Goal: Use online tool/utility: Utilize a website feature to perform a specific function

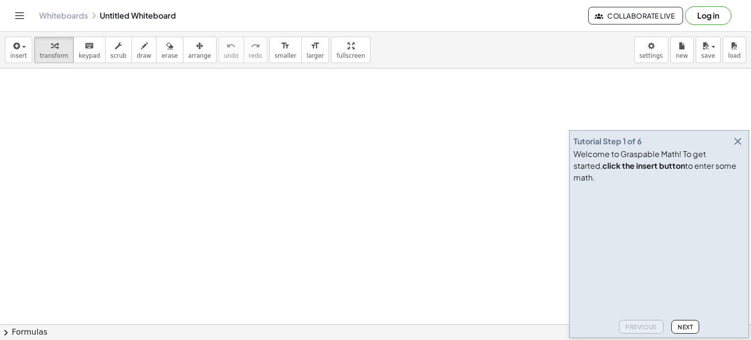
drag, startPoint x: 27, startPoint y: 71, endPoint x: 50, endPoint y: 106, distance: 41.7
click at [740, 147] on icon "button" at bounding box center [738, 141] width 12 height 12
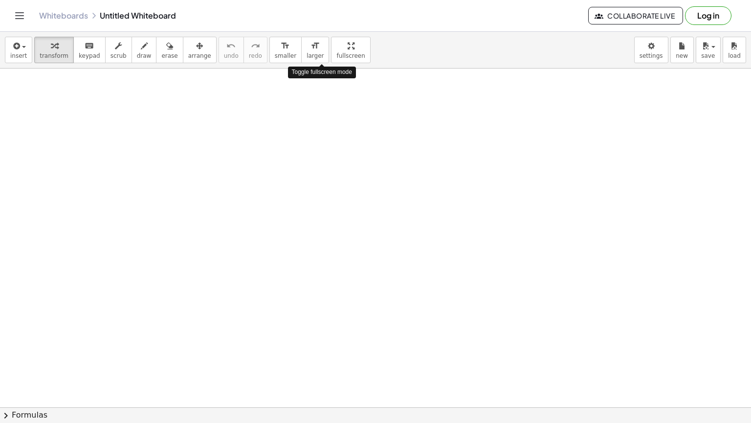
drag, startPoint x: 321, startPoint y: 52, endPoint x: 321, endPoint y: 112, distance: 59.2
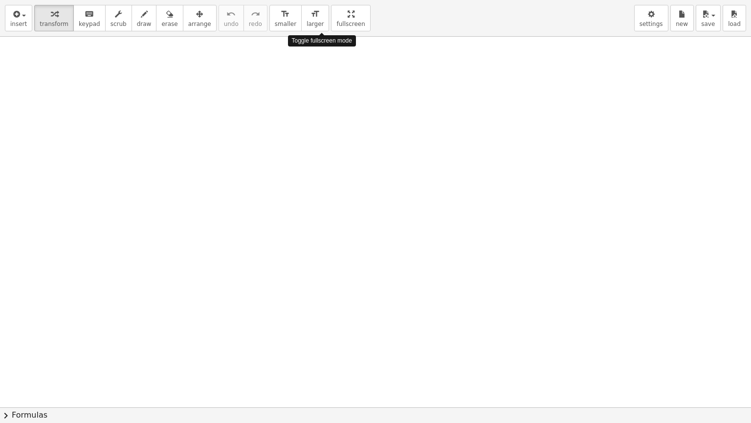
click at [321, 112] on div "insert select one: Math Expression Function Text Youtube Video Graphing Geometr…" at bounding box center [375, 211] width 751 height 423
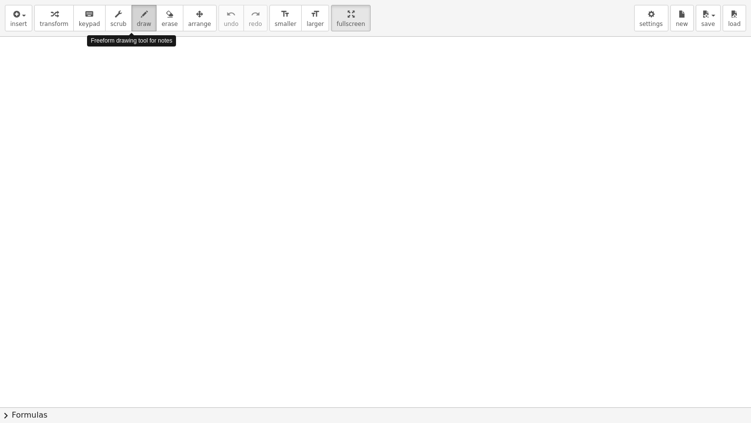
click at [138, 20] on button "draw" at bounding box center [144, 18] width 25 height 26
drag, startPoint x: 27, startPoint y: 48, endPoint x: 23, endPoint y: 63, distance: 14.9
click at [23, 63] on div at bounding box center [375, 407] width 751 height 741
click at [45, 53] on div at bounding box center [375, 407] width 751 height 741
drag, startPoint x: 45, startPoint y: 53, endPoint x: 81, endPoint y: 62, distance: 36.3
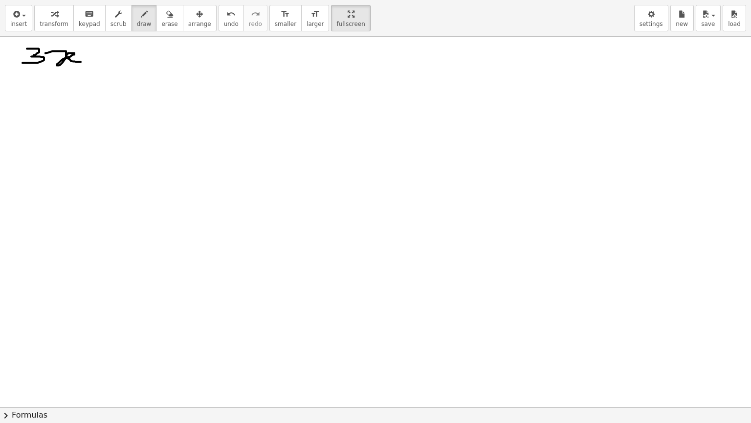
click at [81, 62] on div at bounding box center [375, 407] width 751 height 741
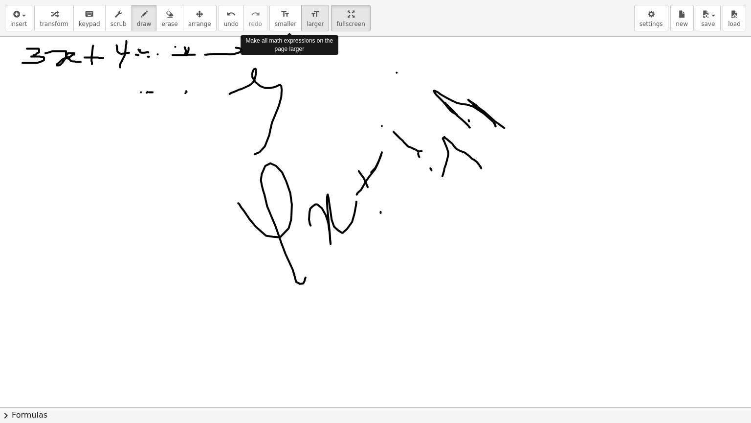
click at [301, 27] on button "format_size larger" at bounding box center [315, 18] width 28 height 26
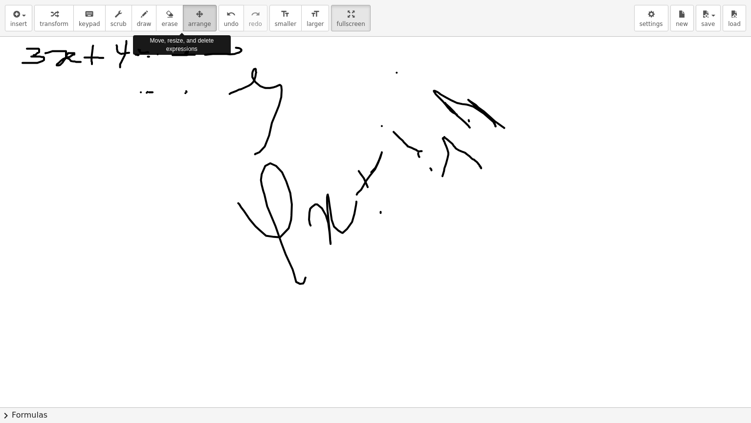
click at [188, 25] on span "arrange" at bounding box center [199, 24] width 23 height 7
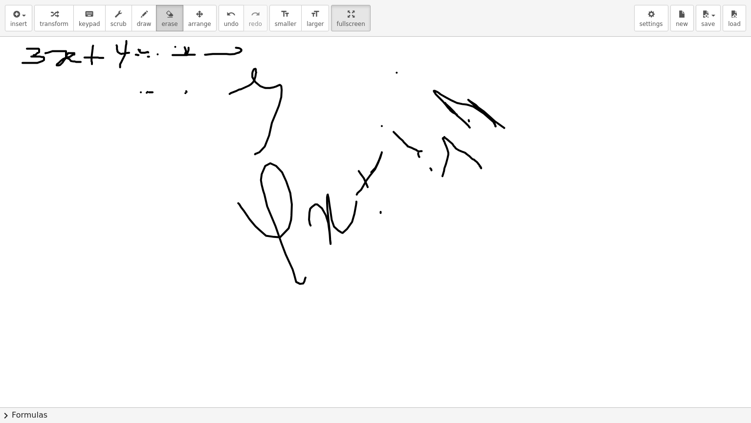
click at [166, 17] on icon "button" at bounding box center [169, 14] width 7 height 12
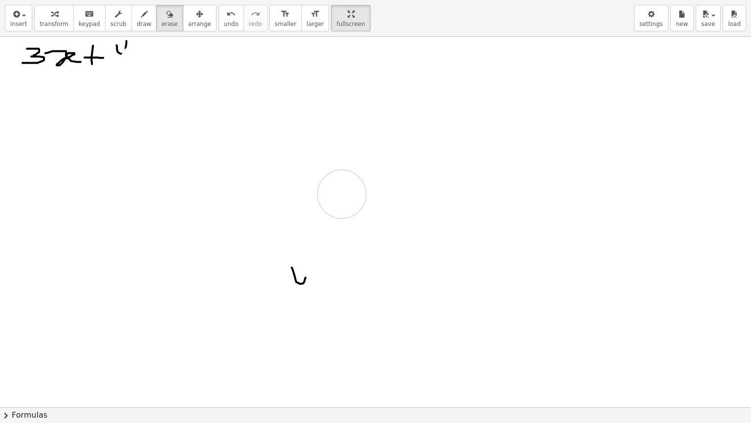
drag, startPoint x: 188, startPoint y: 96, endPoint x: 360, endPoint y: 211, distance: 207.3
click at [360, 211] on div at bounding box center [375, 407] width 751 height 741
drag, startPoint x: 360, startPoint y: 211, endPoint x: 55, endPoint y: 68, distance: 337.4
click at [55, 68] on div at bounding box center [375, 407] width 751 height 741
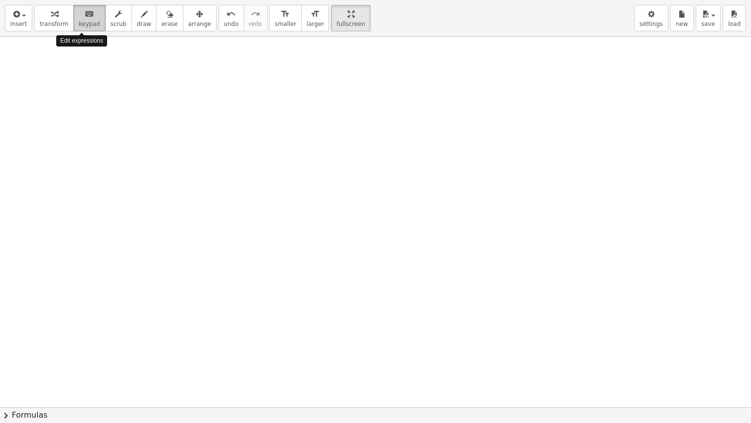
click at [80, 28] on button "keyboard keypad" at bounding box center [89, 18] width 32 height 26
click at [98, 59] on div at bounding box center [375, 407] width 751 height 741
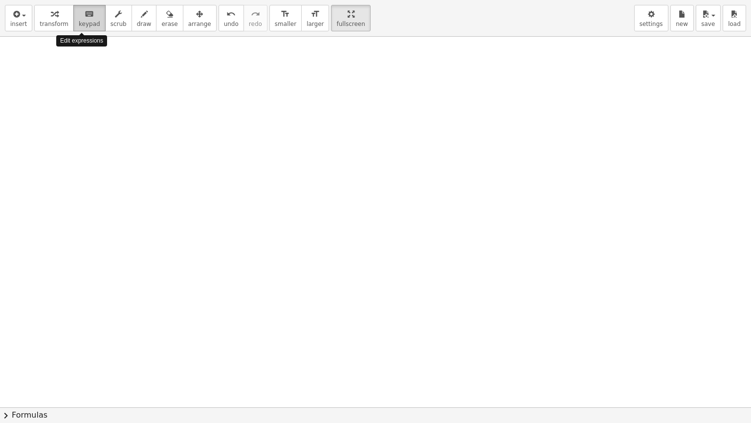
click at [85, 12] on icon "keyboard" at bounding box center [89, 14] width 9 height 12
click at [80, 21] on span "keypad" at bounding box center [90, 24] width 22 height 7
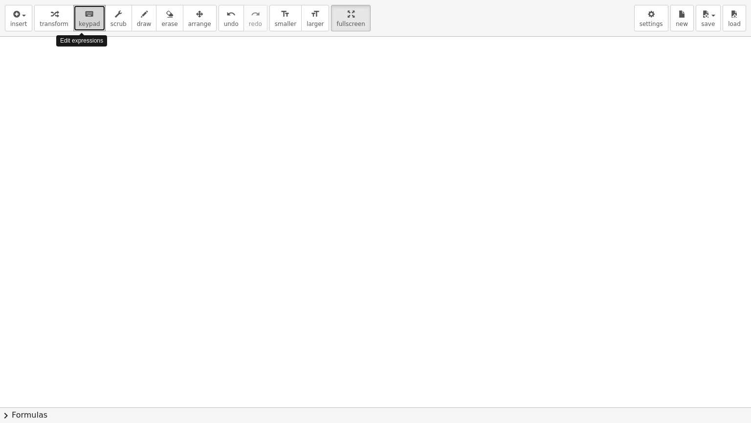
click at [80, 21] on span "keypad" at bounding box center [90, 24] width 22 height 7
drag, startPoint x: 80, startPoint y: 21, endPoint x: 81, endPoint y: 39, distance: 18.1
click at [81, 39] on div "insert select one: Math Expression Function Text Youtube Video Graphing Geometr…" at bounding box center [375, 211] width 751 height 423
click at [81, 39] on div at bounding box center [375, 407] width 751 height 741
click at [14, 49] on div at bounding box center [375, 407] width 751 height 741
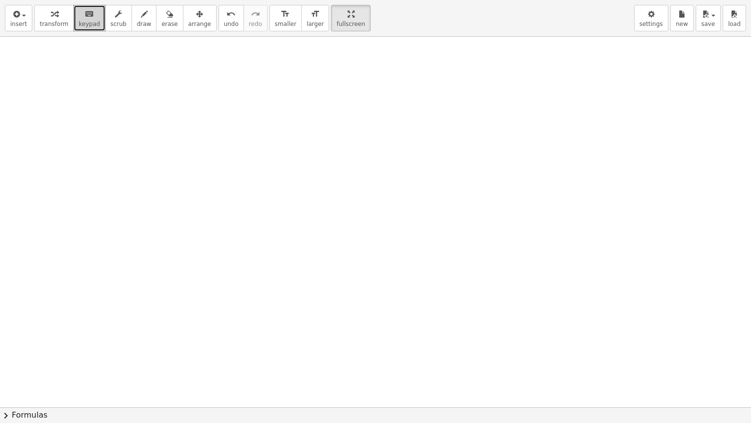
click at [14, 49] on div at bounding box center [375, 407] width 751 height 741
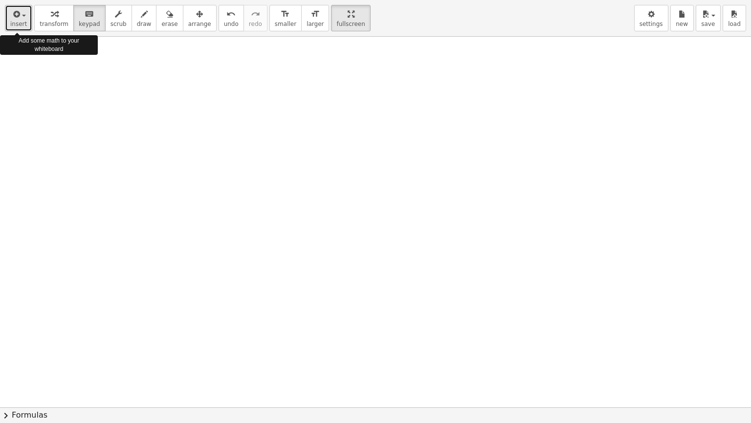
click at [24, 16] on button "insert" at bounding box center [18, 18] width 27 height 26
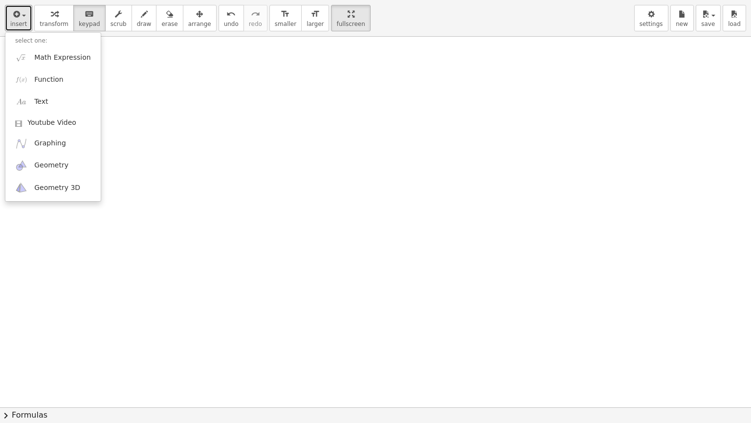
click at [137, 155] on div at bounding box center [375, 407] width 751 height 741
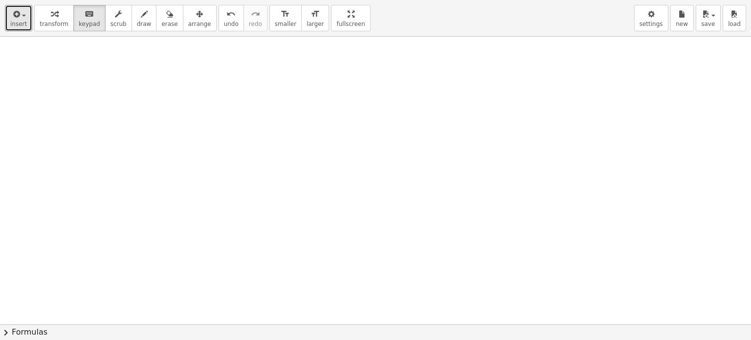
drag, startPoint x: 318, startPoint y: 22, endPoint x: 318, endPoint y: -38, distance: 59.2
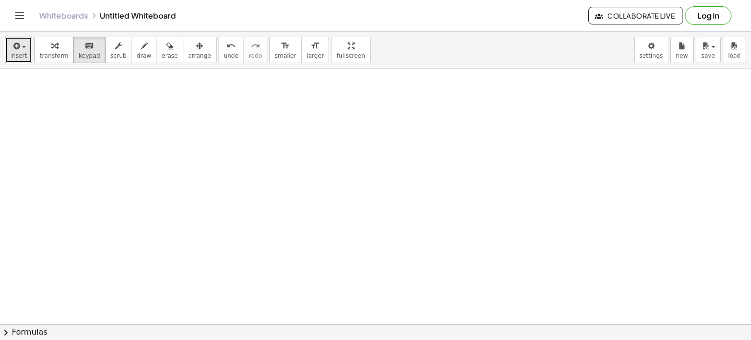
click at [318, 0] on html "Graspable Math Activities Get Started Activity Bank Assigned Work Classes White…" at bounding box center [375, 170] width 751 height 340
click at [25, 45] on button "insert" at bounding box center [18, 50] width 27 height 26
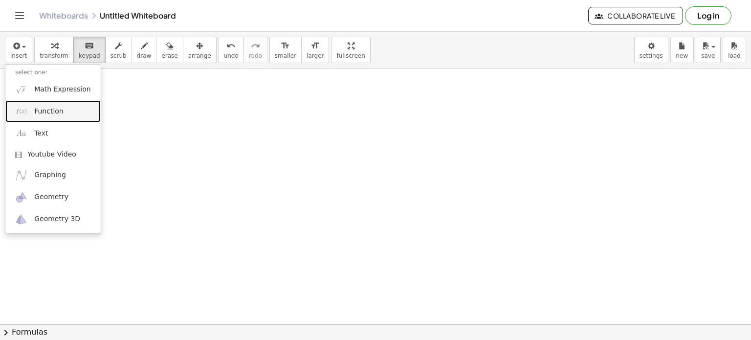
click at [48, 110] on span "Function" at bounding box center [48, 112] width 29 height 10
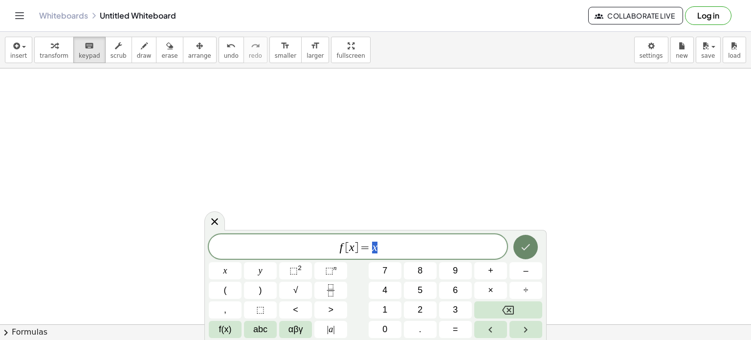
click at [528, 250] on icon "Done" at bounding box center [526, 247] width 12 height 12
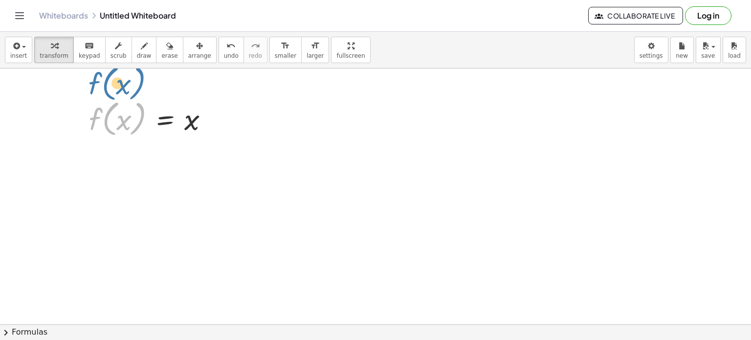
drag, startPoint x: 141, startPoint y: 120, endPoint x: 139, endPoint y: 84, distance: 35.8
click at [217, 121] on div at bounding box center [214, 119] width 13 height 13
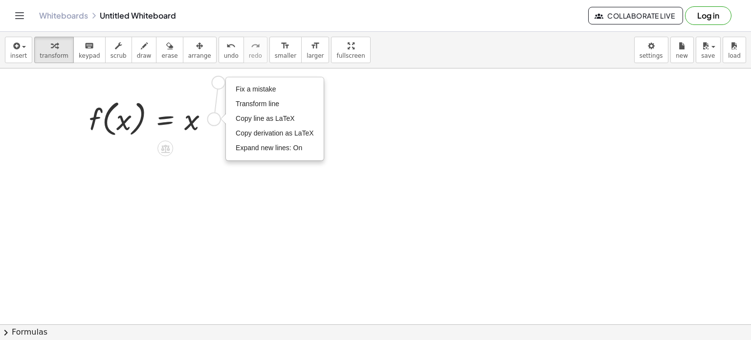
drag, startPoint x: 217, startPoint y: 121, endPoint x: 222, endPoint y: 82, distance: 39.4
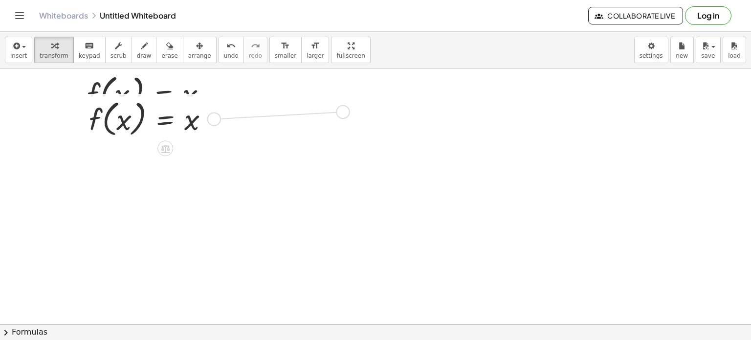
drag, startPoint x: 212, startPoint y: 118, endPoint x: 346, endPoint y: 111, distance: 134.2
click at [198, 94] on div "f ( , x ) = x Fix a mistake Transform line Copy line as LaTeX Copy derivation a…" at bounding box center [151, 118] width 154 height 48
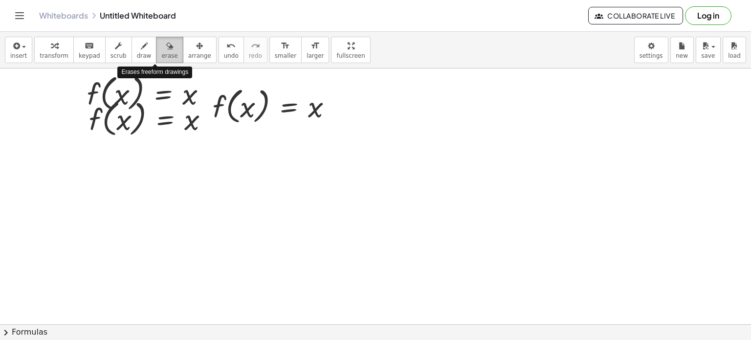
click at [161, 48] on div "button" at bounding box center [169, 46] width 16 height 12
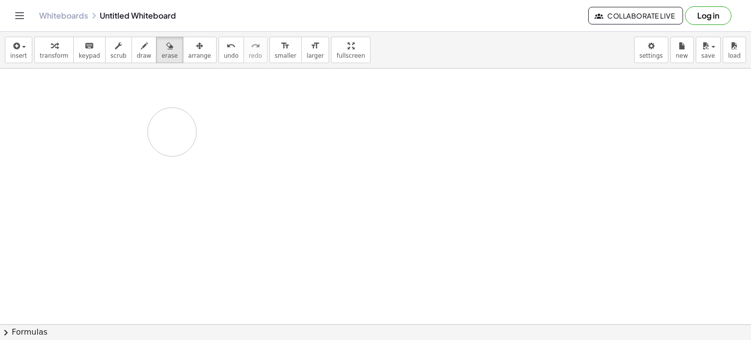
drag, startPoint x: 116, startPoint y: 127, endPoint x: 171, endPoint y: 132, distance: 55.5
drag, startPoint x: 141, startPoint y: 95, endPoint x: 163, endPoint y: 121, distance: 33.3
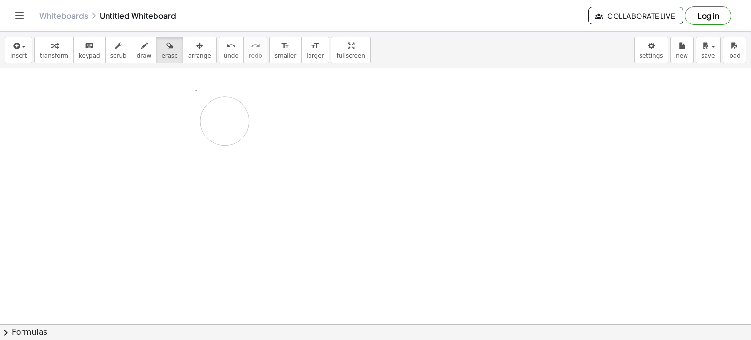
drag, startPoint x: 236, startPoint y: 104, endPoint x: 224, endPoint y: 121, distance: 21.3
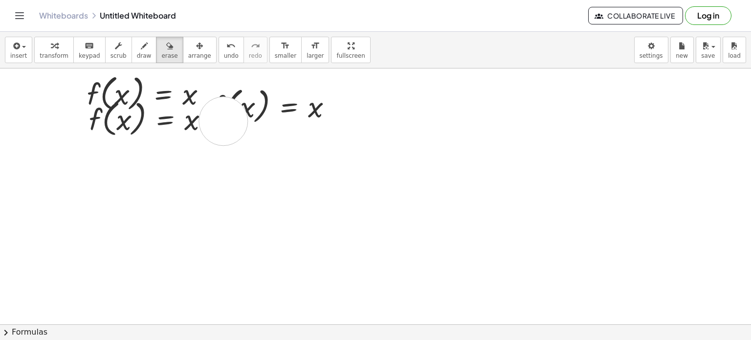
click at [111, 54] on span "scrub" at bounding box center [119, 55] width 16 height 7
drag, startPoint x: 133, startPoint y: 105, endPoint x: 163, endPoint y: 117, distance: 32.5
click at [163, 117] on div at bounding box center [152, 118] width 137 height 44
drag, startPoint x: 163, startPoint y: 117, endPoint x: 192, endPoint y: 124, distance: 29.7
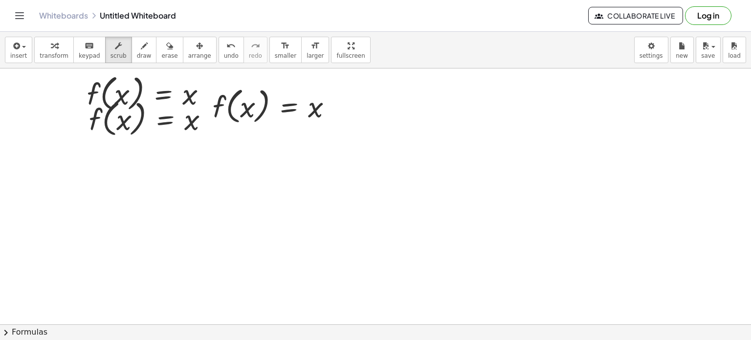
click at [192, 124] on div at bounding box center [152, 118] width 137 height 44
drag, startPoint x: 216, startPoint y: 121, endPoint x: 153, endPoint y: 124, distance: 63.7
click at [165, 119] on div "f ( , x ) = x Fix a mistake Transform line Copy line as LaTeX Copy derivation a…" at bounding box center [165, 119] width 0 height 0
drag, startPoint x: 262, startPoint y: 115, endPoint x: 248, endPoint y: 111, distance: 13.8
click at [248, 111] on div at bounding box center [276, 106] width 137 height 44
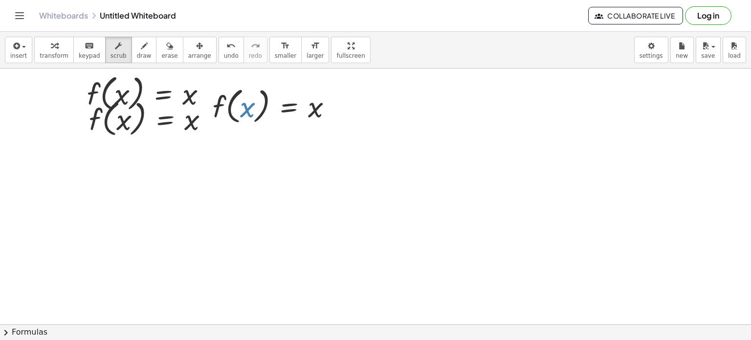
drag, startPoint x: 248, startPoint y: 111, endPoint x: 121, endPoint y: 87, distance: 129.4
click at [339, 107] on div at bounding box center [338, 106] width 13 height 13
click at [337, 103] on div at bounding box center [338, 106] width 13 height 13
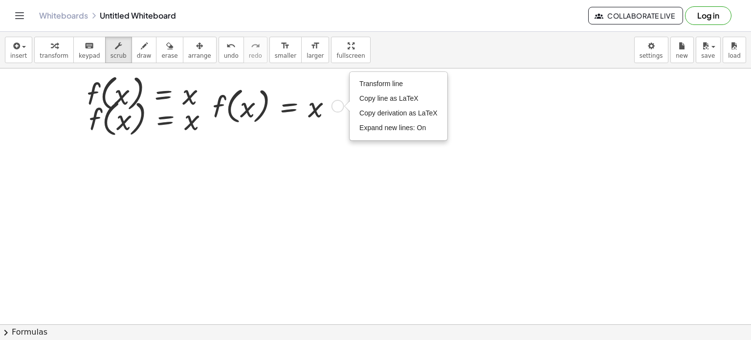
click at [337, 103] on div "Transform line Copy line as LaTeX Copy derivation as LaTeX Expand new lines: On" at bounding box center [338, 106] width 13 height 13
click at [371, 126] on span "Expand new lines: On" at bounding box center [393, 128] width 67 height 8
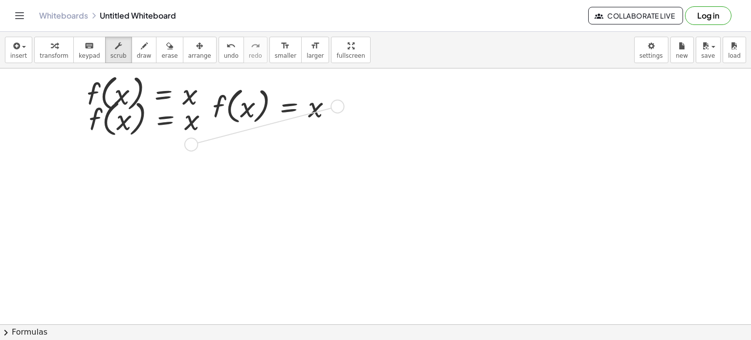
drag, startPoint x: 339, startPoint y: 104, endPoint x: 190, endPoint y: 142, distance: 154.1
drag, startPoint x: 338, startPoint y: 104, endPoint x: 337, endPoint y: 181, distance: 76.3
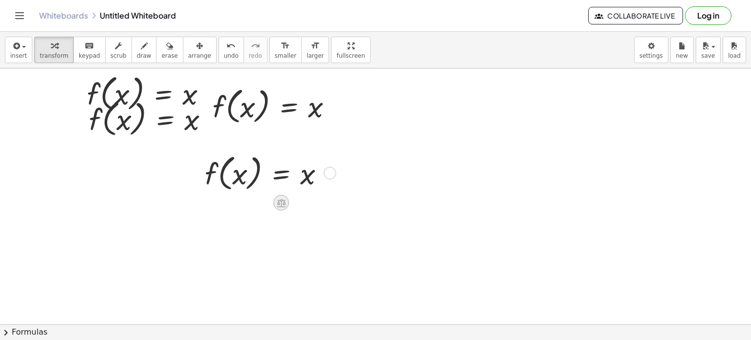
click at [278, 204] on icon at bounding box center [281, 203] width 9 height 8
click at [306, 201] on div "÷" at bounding box center [301, 203] width 16 height 16
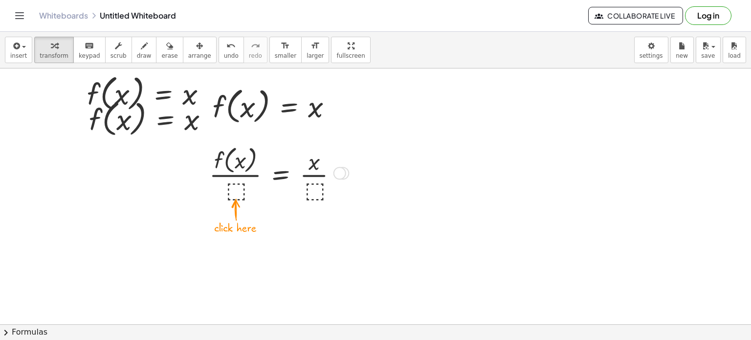
click at [237, 189] on div at bounding box center [277, 172] width 146 height 61
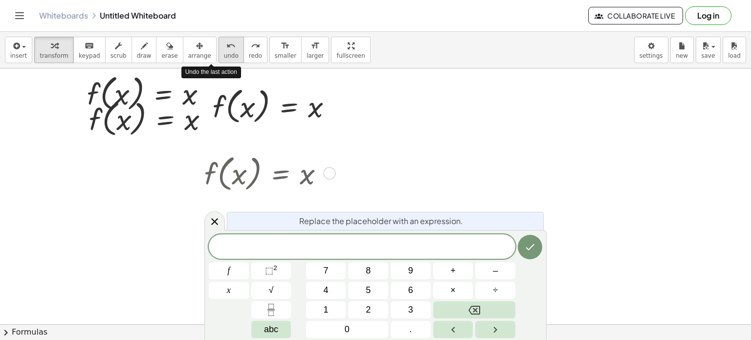
click at [224, 56] on span "undo" at bounding box center [231, 55] width 15 height 7
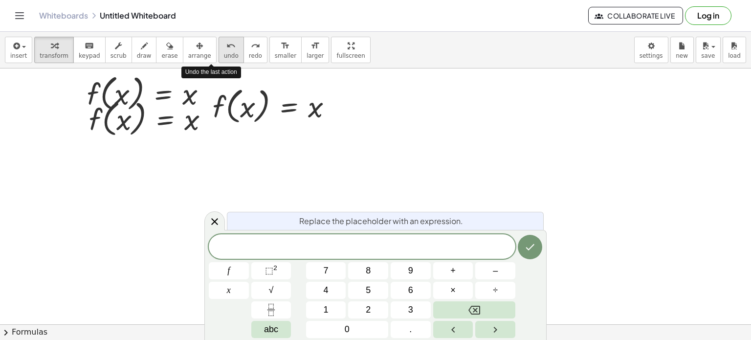
click at [224, 56] on span "undo" at bounding box center [231, 55] width 15 height 7
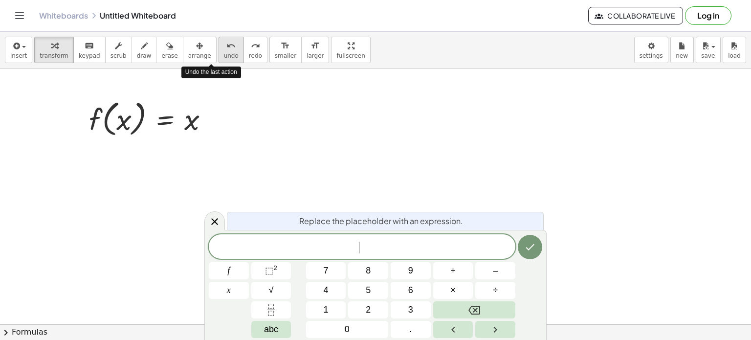
click at [224, 56] on span "undo" at bounding box center [231, 55] width 15 height 7
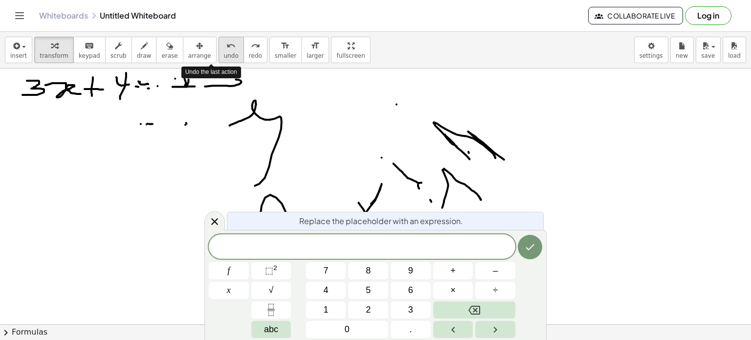
click at [224, 56] on span "undo" at bounding box center [231, 55] width 15 height 7
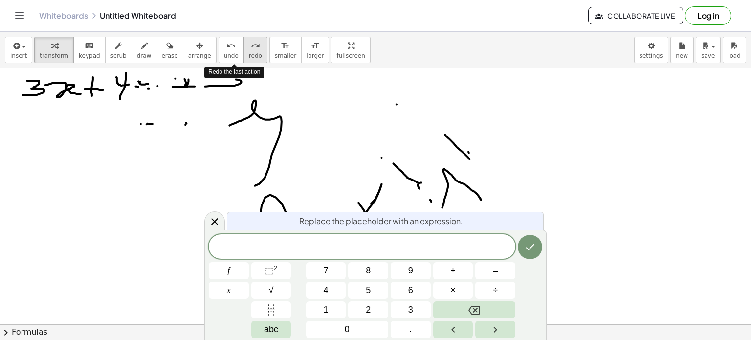
click at [249, 55] on span "redo" at bounding box center [255, 55] width 13 height 7
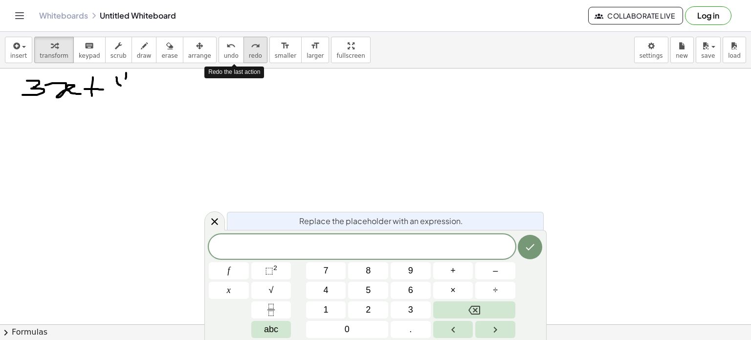
click at [249, 55] on span "redo" at bounding box center [255, 55] width 13 height 7
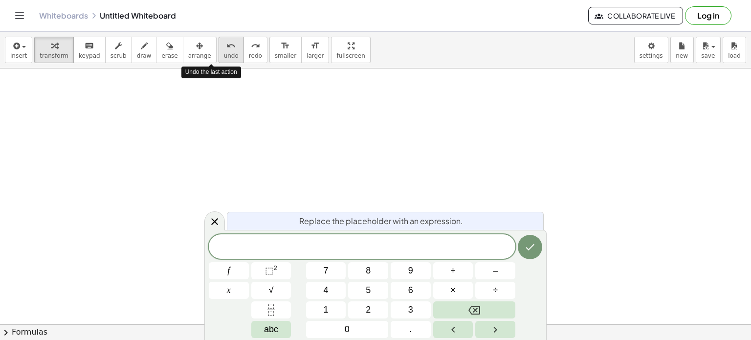
click at [226, 50] on icon "undo" at bounding box center [230, 46] width 9 height 12
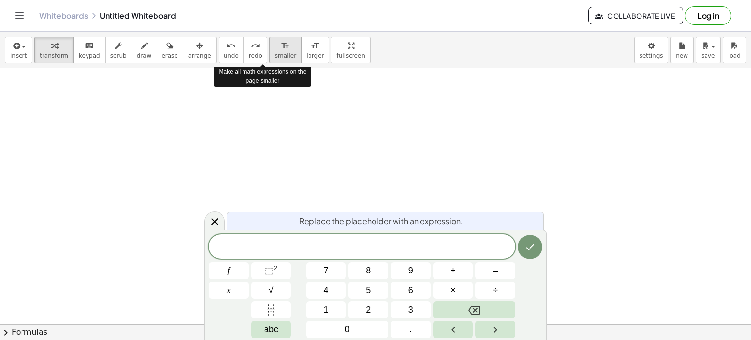
click at [275, 53] on span "smaller" at bounding box center [286, 55] width 22 height 7
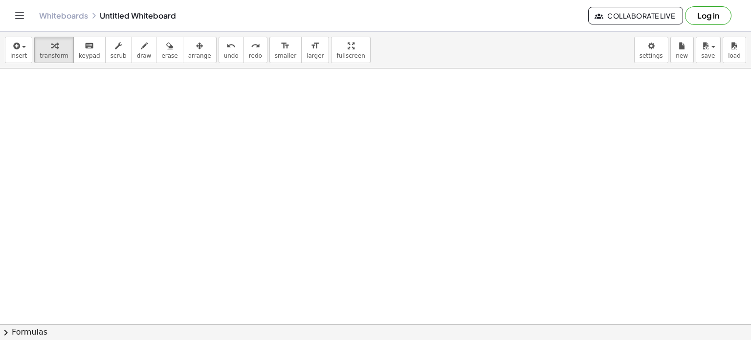
click at [275, 53] on span "smaller" at bounding box center [286, 55] width 22 height 7
click at [56, 43] on div "button" at bounding box center [54, 46] width 29 height 12
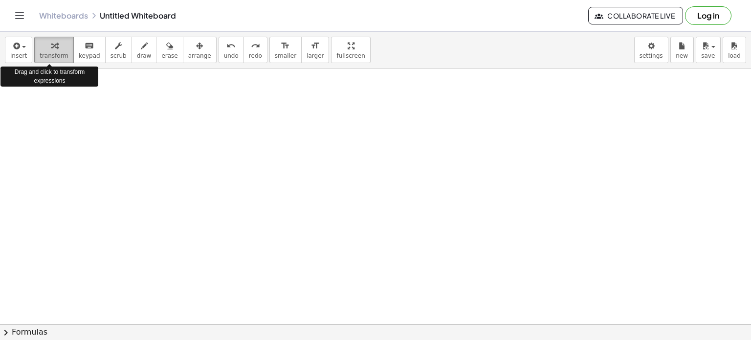
click at [51, 47] on icon "button" at bounding box center [54, 46] width 7 height 12
drag, startPoint x: 51, startPoint y: 47, endPoint x: 49, endPoint y: 52, distance: 5.9
click at [49, 52] on button "transform" at bounding box center [54, 50] width 40 height 26
drag, startPoint x: 63, startPoint y: 105, endPoint x: 49, endPoint y: 46, distance: 60.4
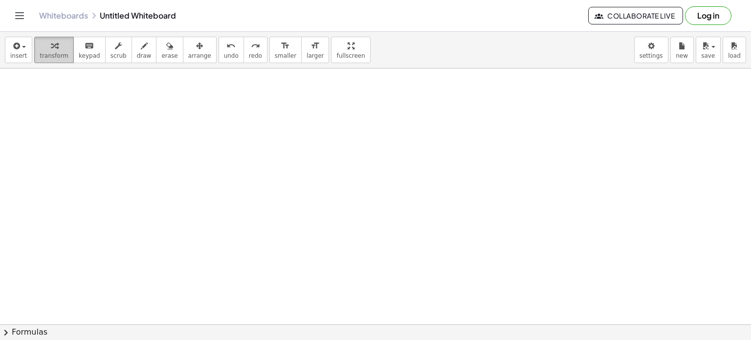
click at [49, 46] on div "insert select one: Math Expression Function Text Youtube Video Graphing Geometr…" at bounding box center [375, 186] width 751 height 308
click at [139, 54] on button "draw" at bounding box center [144, 50] width 25 height 26
drag, startPoint x: 49, startPoint y: 91, endPoint x: 49, endPoint y: 118, distance: 26.4
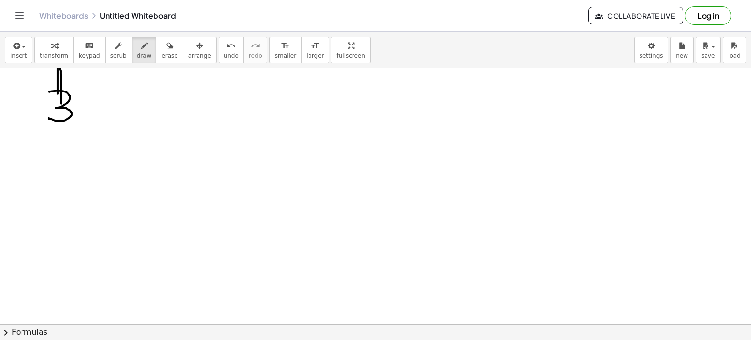
drag, startPoint x: 61, startPoint y: 103, endPoint x: 58, endPoint y: 95, distance: 9.0
drag, startPoint x: 101, startPoint y: 84, endPoint x: 92, endPoint y: 111, distance: 28.9
click at [62, 52] on span "transform" at bounding box center [54, 55] width 29 height 7
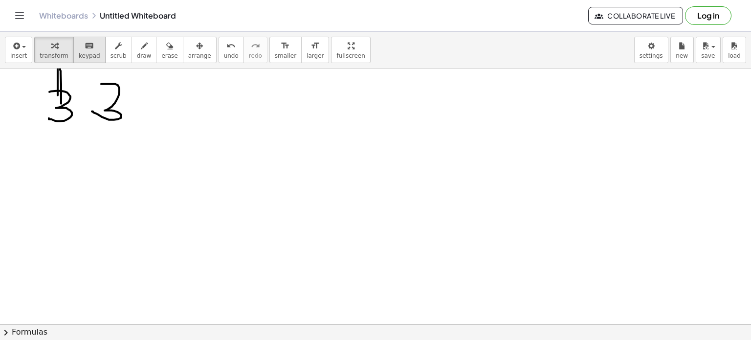
drag, startPoint x: 117, startPoint y: 99, endPoint x: 92, endPoint y: 51, distance: 54.0
click at [92, 51] on div "insert select one: Math Expression Function Text Youtube Video Graphing Geometr…" at bounding box center [375, 186] width 751 height 308
click at [85, 50] on icon "keyboard" at bounding box center [89, 46] width 9 height 12
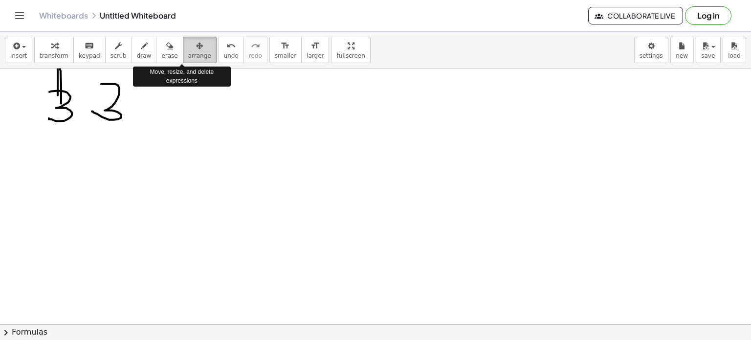
click at [196, 49] on icon "button" at bounding box center [199, 46] width 7 height 12
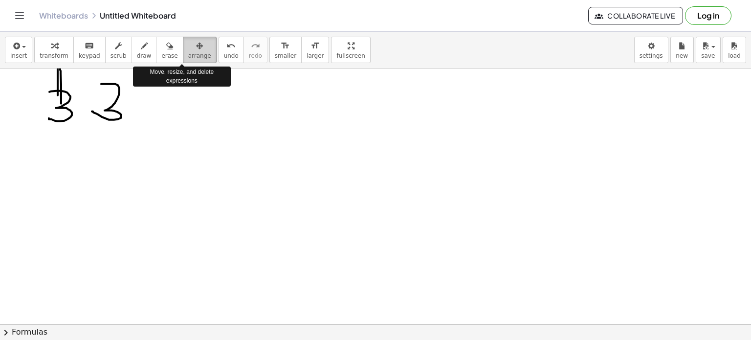
click at [196, 49] on icon "button" at bounding box center [199, 46] width 7 height 12
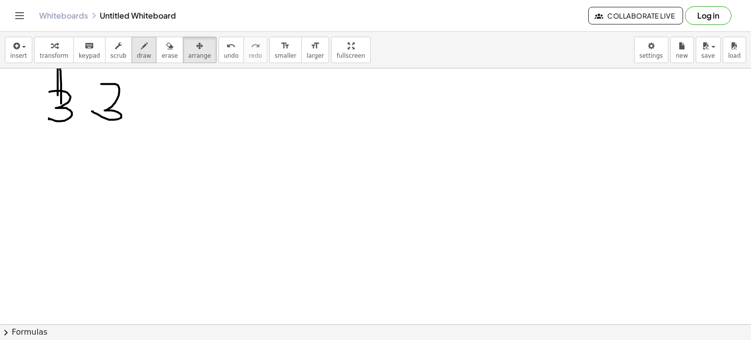
drag, startPoint x: 90, startPoint y: 103, endPoint x: 122, endPoint y: 53, distance: 59.0
click at [122, 53] on div "insert select one: Math Expression Function Text Youtube Video Graphing Geometr…" at bounding box center [375, 186] width 751 height 308
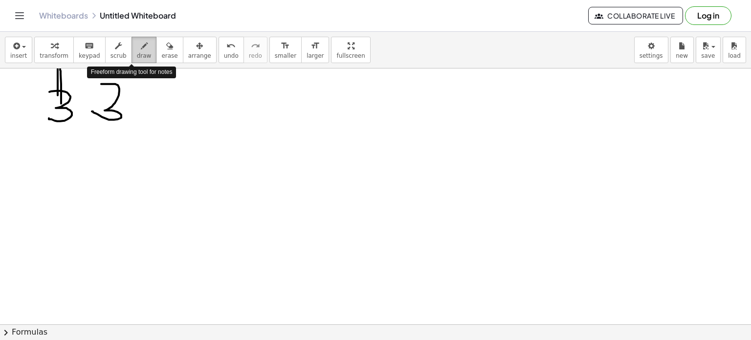
click at [132, 53] on button "draw" at bounding box center [144, 50] width 25 height 26
click at [115, 51] on icon "button" at bounding box center [118, 46] width 7 height 12
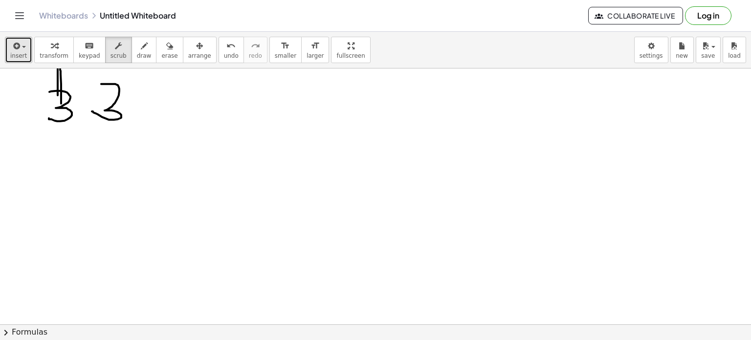
click at [29, 51] on button "insert" at bounding box center [18, 50] width 27 height 26
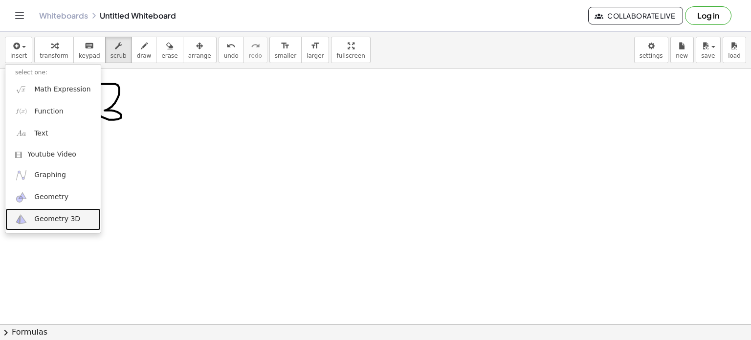
click at [45, 209] on link "Geometry 3D" at bounding box center [52, 219] width 95 height 22
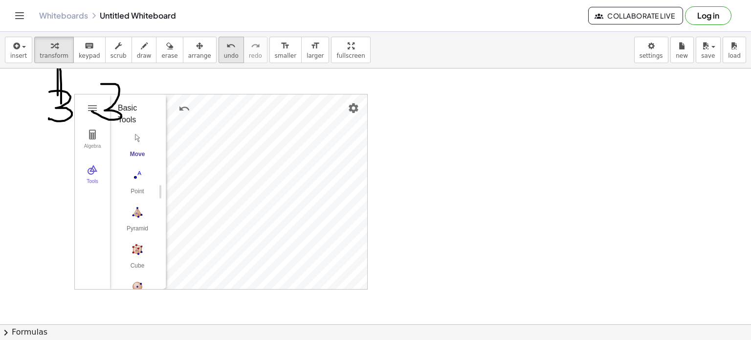
click at [219, 39] on button "undo undo" at bounding box center [231, 50] width 25 height 26
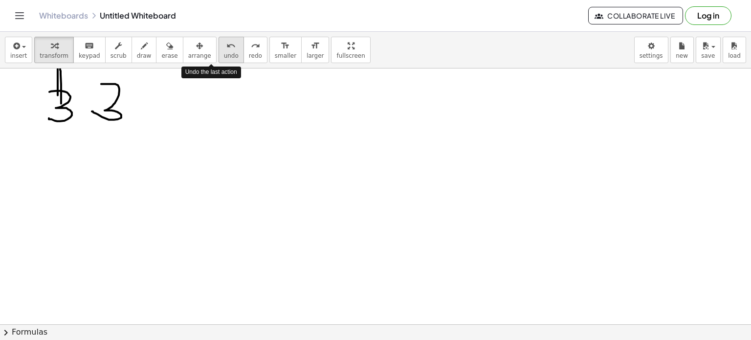
click at [219, 39] on button "undo undo" at bounding box center [231, 50] width 25 height 26
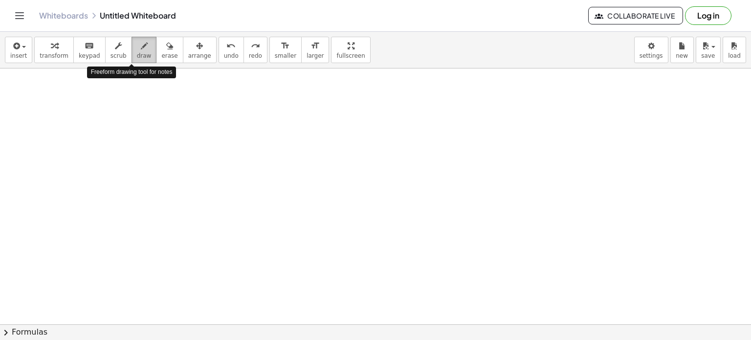
click at [137, 56] on span "draw" at bounding box center [144, 55] width 15 height 7
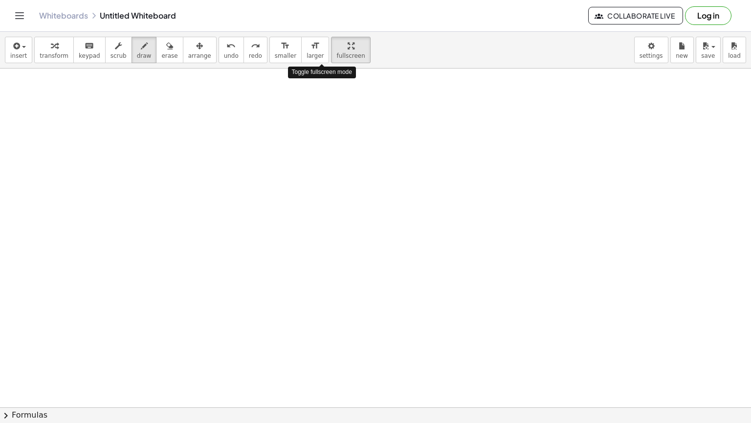
drag, startPoint x: 321, startPoint y: 47, endPoint x: 321, endPoint y: 106, distance: 59.2
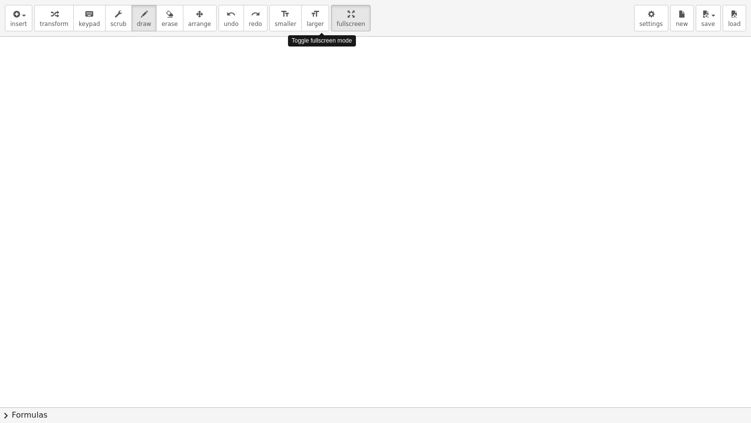
click at [321, 106] on div "insert select one: Math Expression Function Text Youtube Video Graphing Geometr…" at bounding box center [375, 211] width 751 height 423
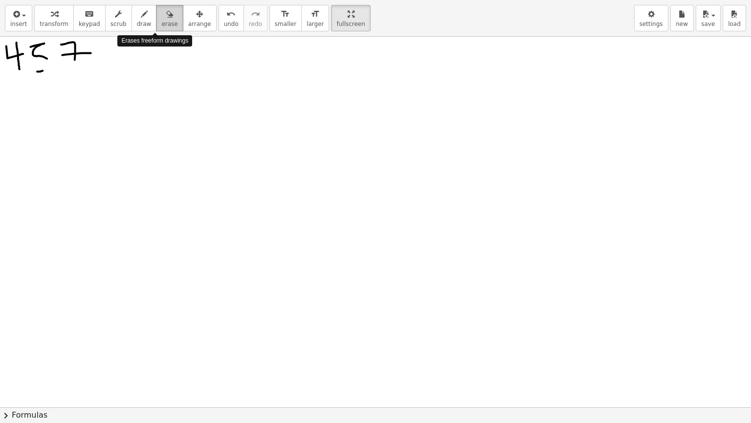
click at [161, 25] on span "erase" at bounding box center [169, 24] width 16 height 7
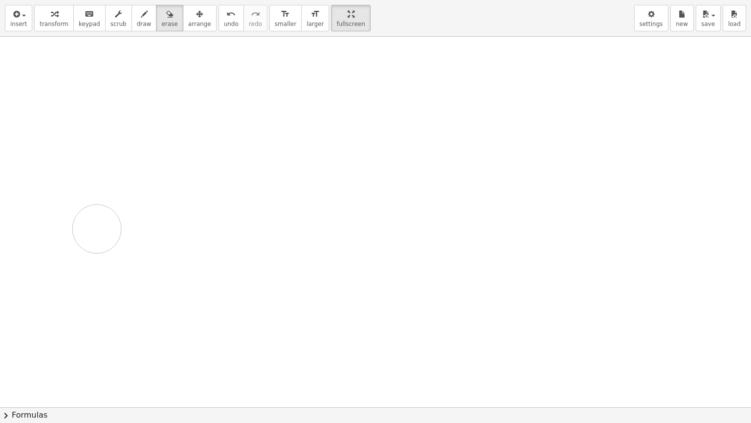
drag, startPoint x: 75, startPoint y: 56, endPoint x: 100, endPoint y: 233, distance: 179.2
click at [100, 233] on div at bounding box center [375, 407] width 751 height 741
click at [27, 339] on button "chevron_right Formulas" at bounding box center [375, 415] width 751 height 16
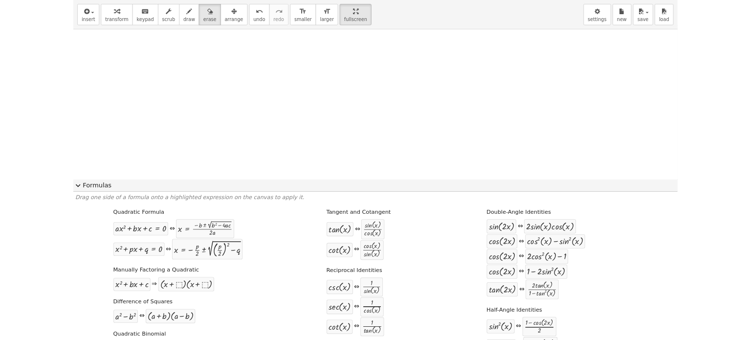
scroll to position [31, 0]
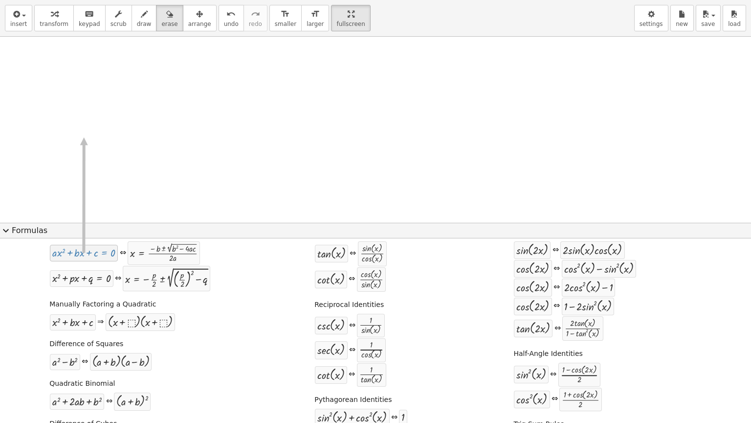
drag, startPoint x: 89, startPoint y: 253, endPoint x: 82, endPoint y: 137, distance: 116.1
drag, startPoint x: 78, startPoint y: 252, endPoint x: 25, endPoint y: 45, distance: 213.9
click at [25, 45] on div at bounding box center [375, 325] width 751 height 576
click at [9, 230] on span "expand_more" at bounding box center [6, 231] width 12 height 12
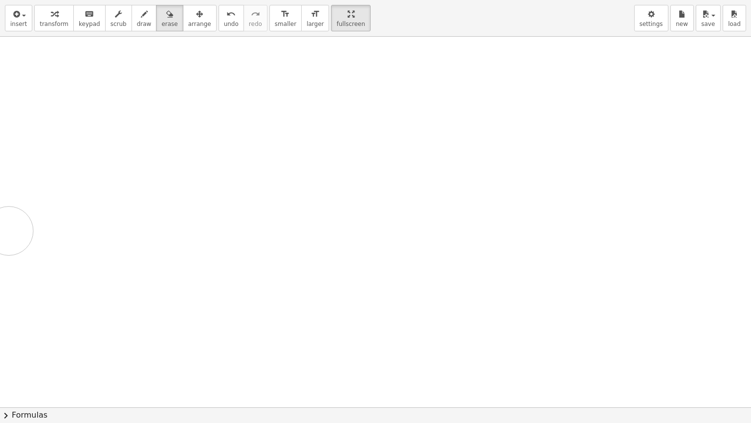
click at [9, 230] on div at bounding box center [375, 407] width 751 height 741
drag, startPoint x: 23, startPoint y: 132, endPoint x: 222, endPoint y: 253, distance: 232.7
click at [222, 253] on div at bounding box center [375, 407] width 751 height 741
click at [141, 17] on icon "button" at bounding box center [144, 14] width 7 height 12
click at [161, 18] on div "button" at bounding box center [169, 14] width 16 height 12
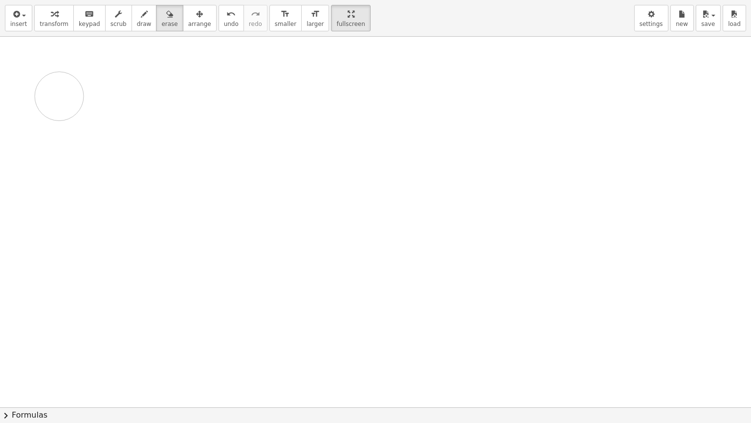
drag, startPoint x: 155, startPoint y: 127, endPoint x: 62, endPoint y: 136, distance: 93.9
click at [62, 136] on div at bounding box center [375, 407] width 751 height 741
click at [137, 24] on span "draw" at bounding box center [144, 24] width 15 height 7
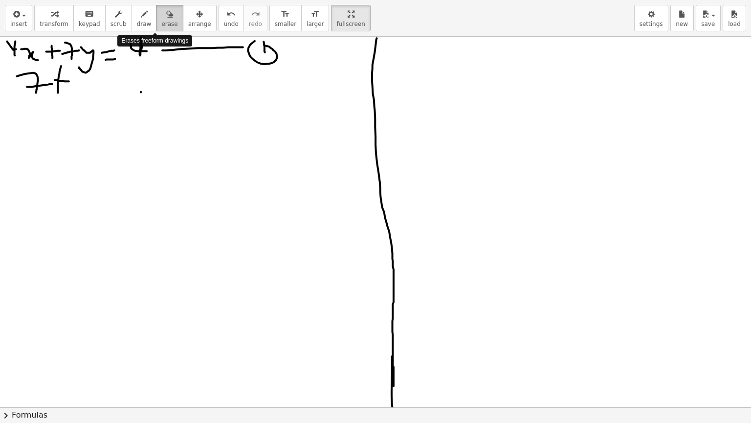
click at [161, 12] on div "button" at bounding box center [169, 14] width 16 height 12
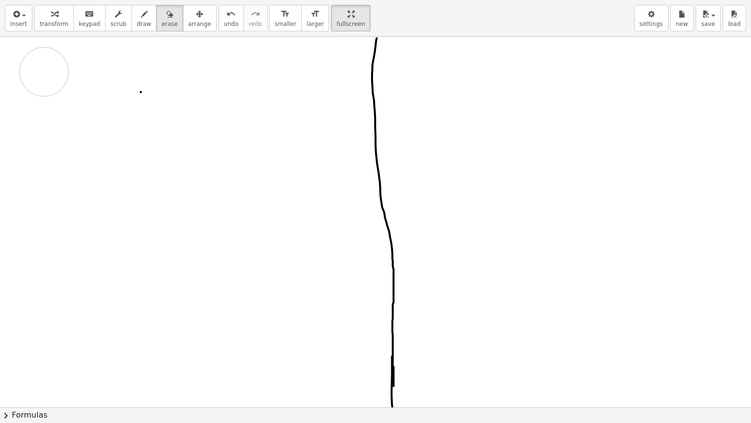
drag, startPoint x: 213, startPoint y: 67, endPoint x: 47, endPoint y: 73, distance: 166.4
click at [47, 73] on div at bounding box center [375, 407] width 751 height 741
click at [137, 15] on div "button" at bounding box center [144, 14] width 15 height 12
drag, startPoint x: 127, startPoint y: 15, endPoint x: 130, endPoint y: 29, distance: 15.0
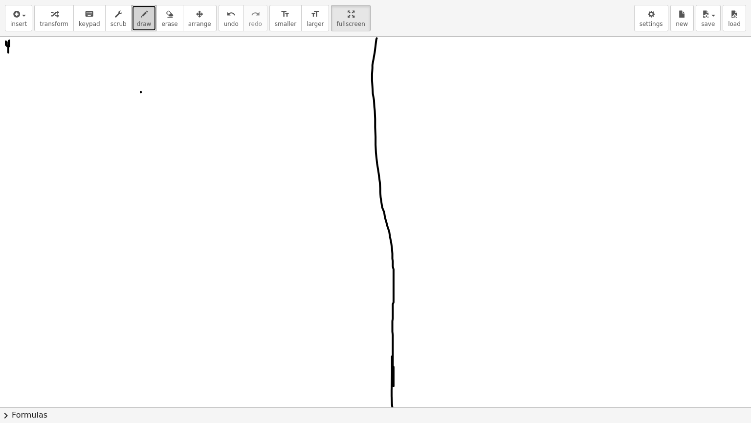
drag, startPoint x: 130, startPoint y: 29, endPoint x: 8, endPoint y: 53, distance: 124.1
click at [8, 53] on div at bounding box center [375, 407] width 751 height 741
drag, startPoint x: 12, startPoint y: 47, endPoint x: 22, endPoint y: 53, distance: 11.2
click at [22, 53] on div at bounding box center [375, 407] width 751 height 741
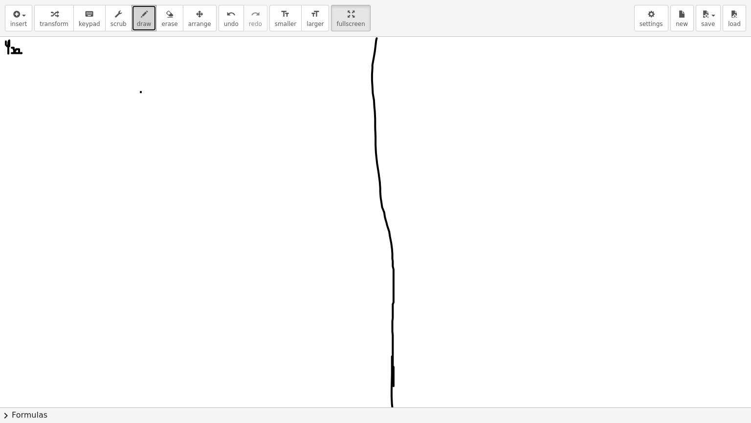
click at [22, 53] on div at bounding box center [375, 407] width 751 height 741
drag, startPoint x: 45, startPoint y: 49, endPoint x: 53, endPoint y: 76, distance: 28.0
click at [53, 76] on div at bounding box center [375, 407] width 751 height 741
drag, startPoint x: 71, startPoint y: 60, endPoint x: 114, endPoint y: 74, distance: 45.8
click at [114, 74] on div at bounding box center [375, 407] width 751 height 741
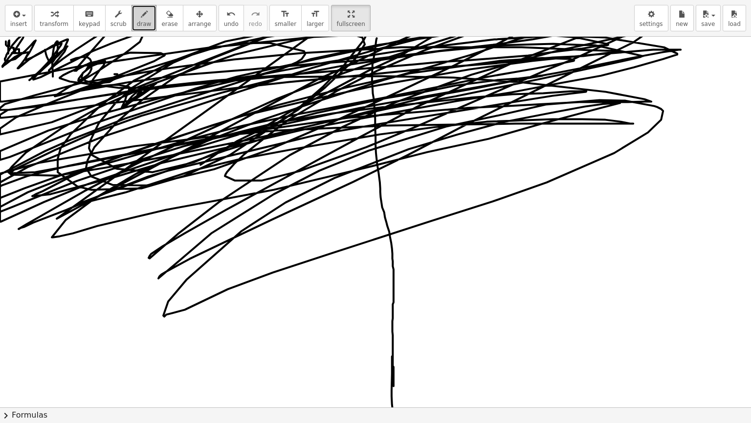
drag, startPoint x: 137, startPoint y: 94, endPoint x: 185, endPoint y: 177, distance: 95.3
click at [185, 177] on div at bounding box center [375, 407] width 751 height 741
click at [161, 17] on div "button" at bounding box center [169, 14] width 16 height 12
click at [177, 130] on div at bounding box center [375, 407] width 751 height 741
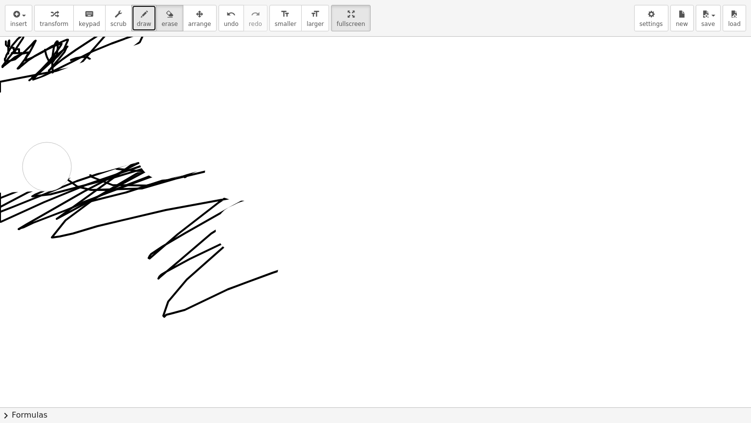
drag, startPoint x: 295, startPoint y: 138, endPoint x: 82, endPoint y: 183, distance: 217.5
click at [82, 183] on div at bounding box center [375, 407] width 751 height 741
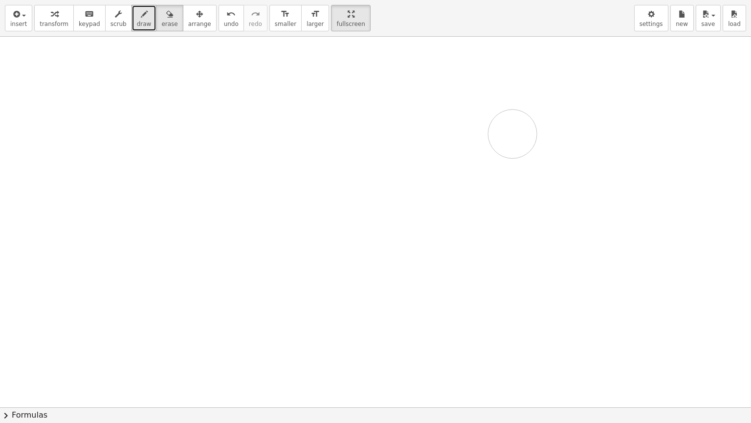
drag, startPoint x: 82, startPoint y: 183, endPoint x: 364, endPoint y: 202, distance: 282.8
click at [364, 202] on div at bounding box center [375, 407] width 751 height 741
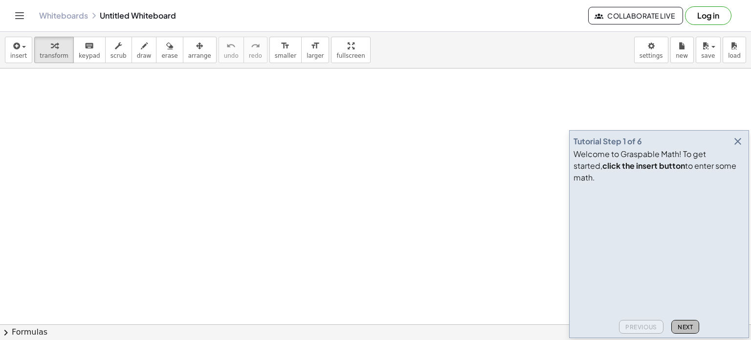
click at [684, 325] on span "Next" at bounding box center [685, 326] width 15 height 7
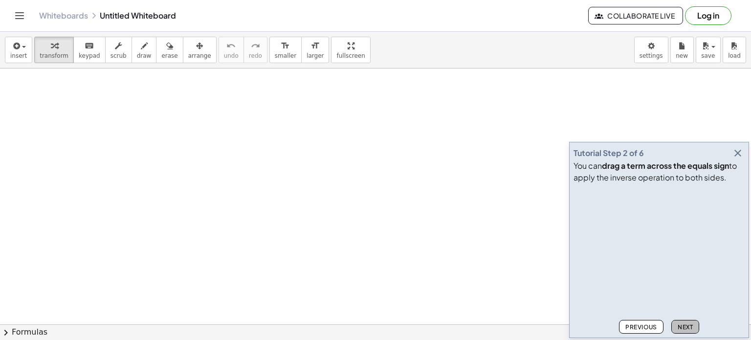
click at [689, 333] on button "Next" at bounding box center [686, 327] width 28 height 14
click at [685, 322] on button "Next" at bounding box center [686, 327] width 28 height 14
click at [18, 16] on icon "Toggle navigation" at bounding box center [20, 16] width 8 height 6
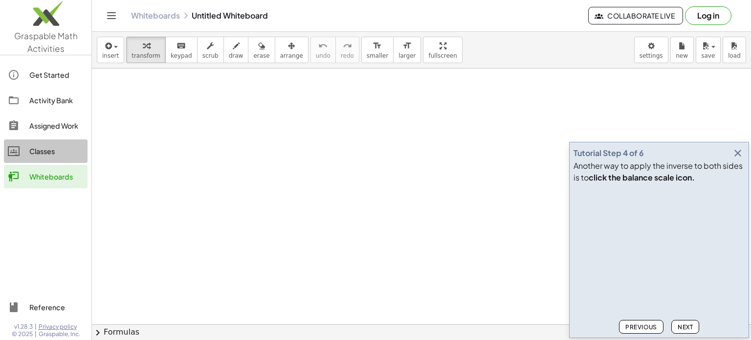
click at [45, 149] on div "Classes" at bounding box center [56, 151] width 54 height 12
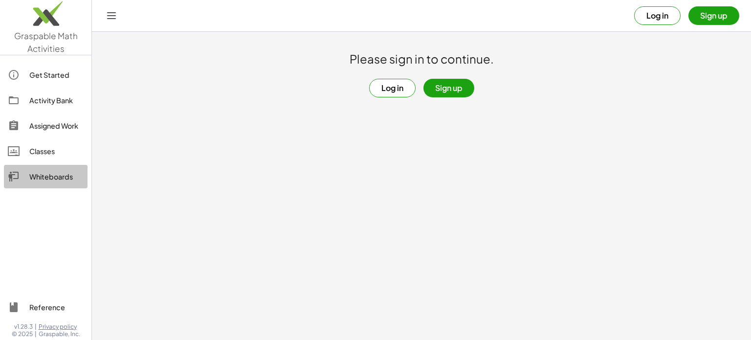
click at [64, 178] on div "Whiteboards" at bounding box center [56, 177] width 54 height 12
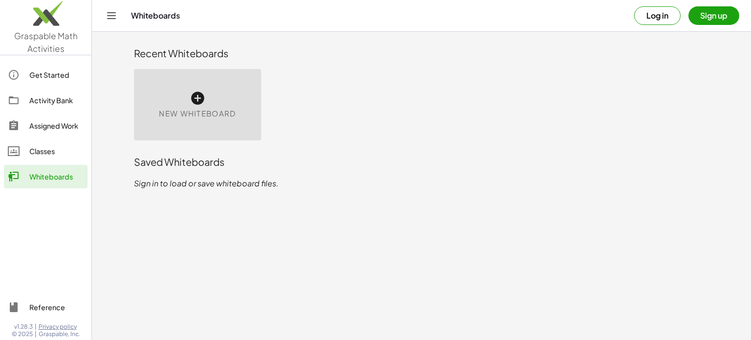
click at [202, 114] on span "New Whiteboard" at bounding box center [197, 113] width 77 height 11
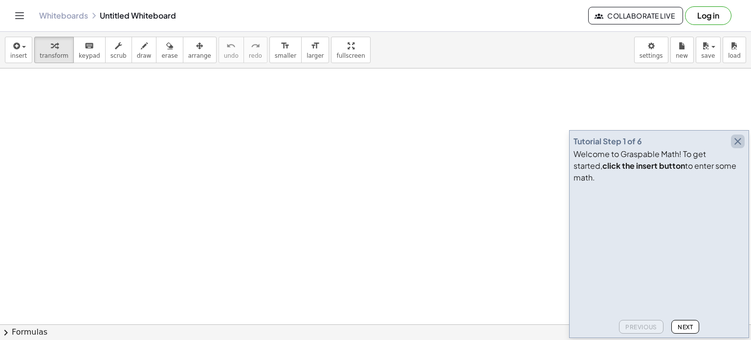
click at [735, 147] on icon "button" at bounding box center [738, 141] width 12 height 12
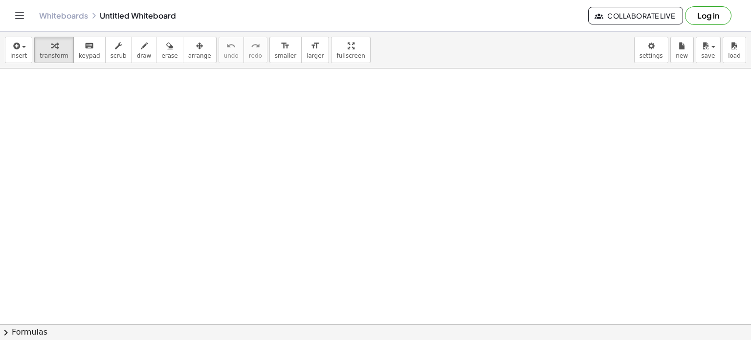
scroll to position [31, 0]
drag, startPoint x: 429, startPoint y: 73, endPoint x: 250, endPoint y: 78, distance: 179.1
click at [250, 78] on div at bounding box center [375, 294] width 751 height 513
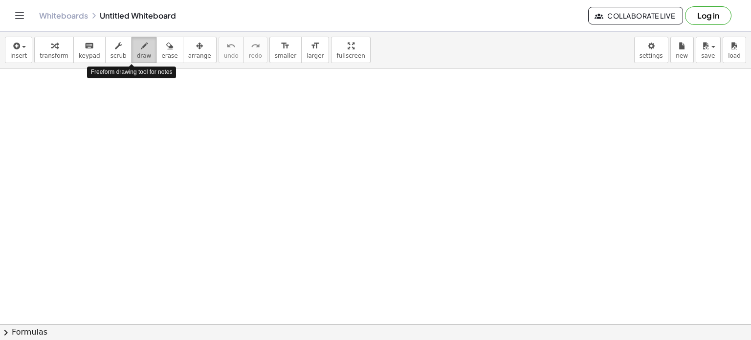
click at [141, 51] on icon "button" at bounding box center [144, 46] width 7 height 12
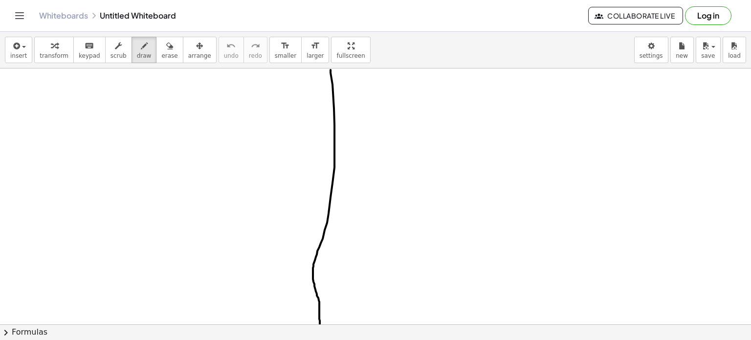
drag, startPoint x: 331, startPoint y: 69, endPoint x: 320, endPoint y: 342, distance: 273.2
click at [320, 339] on html "Graspable Math Activities Get Started Activity Bank Assigned Work Classes White…" at bounding box center [375, 170] width 751 height 340
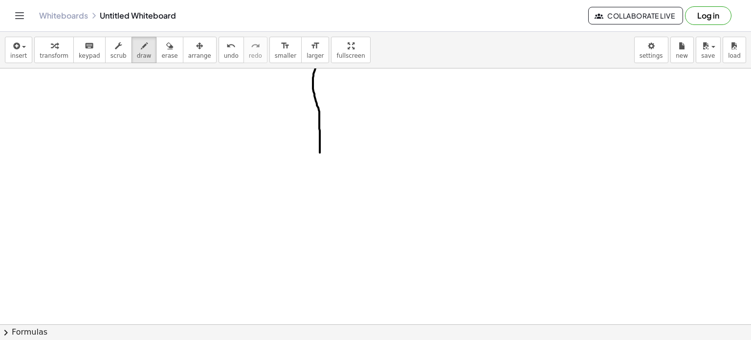
scroll to position [192, 0]
click at [319, 177] on div at bounding box center [375, 133] width 751 height 513
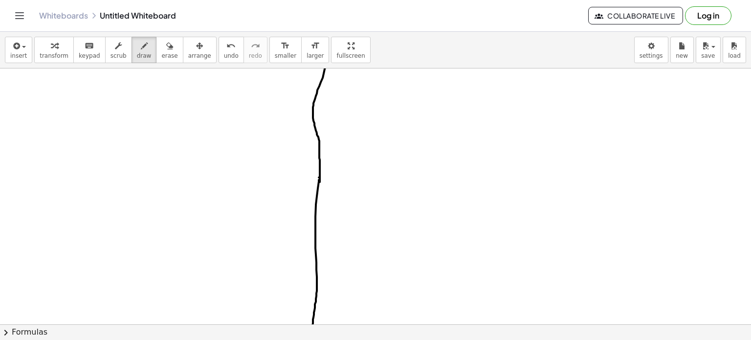
drag, startPoint x: 319, startPoint y: 179, endPoint x: 313, endPoint y: 348, distance: 168.9
click at [313, 339] on html "Graspable Math Activities Get Started Activity Bank Assigned Work Classes White…" at bounding box center [375, 170] width 751 height 340
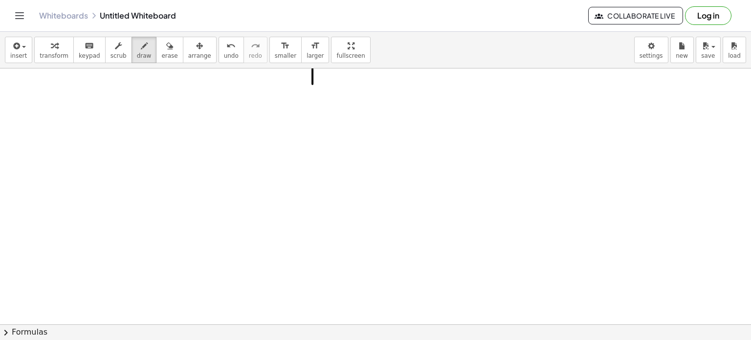
scroll to position [451, 0]
drag, startPoint x: 313, startPoint y: 85, endPoint x: 335, endPoint y: 356, distance: 271.9
click at [335, 339] on html "Graspable Math Activities Get Started Activity Bank Assigned Work Classes White…" at bounding box center [375, 170] width 751 height 340
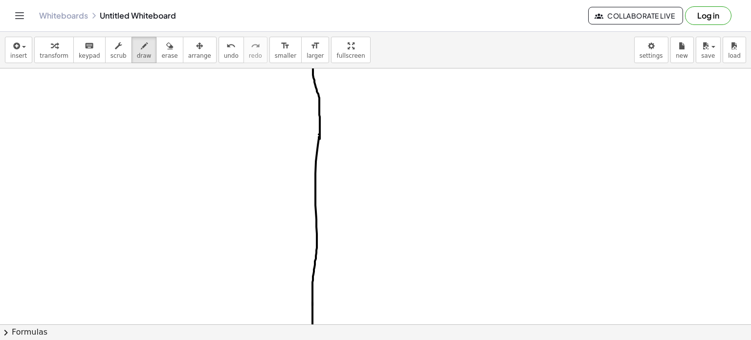
scroll to position [207, 0]
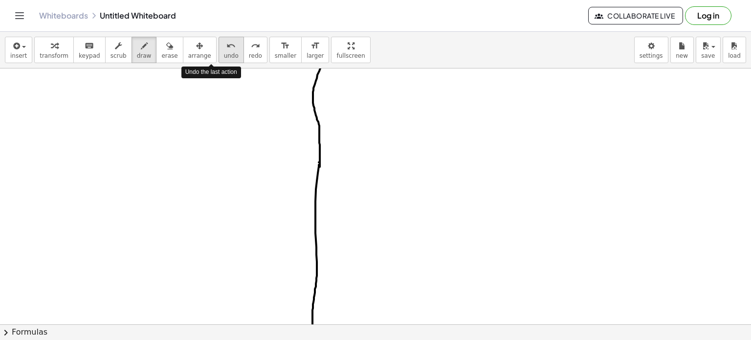
click at [224, 52] on span "undo" at bounding box center [231, 55] width 15 height 7
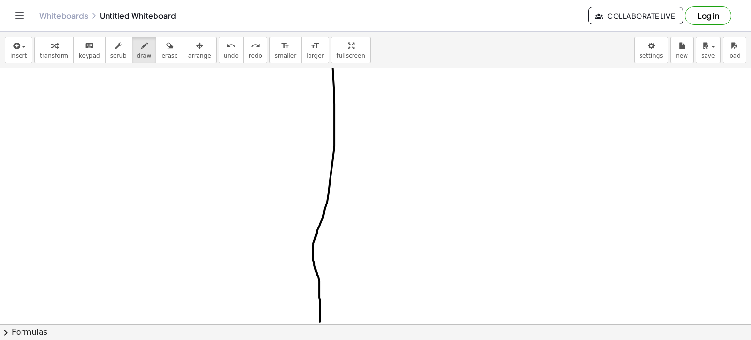
scroll to position [0, 0]
